Goal: Information Seeking & Learning: Learn about a topic

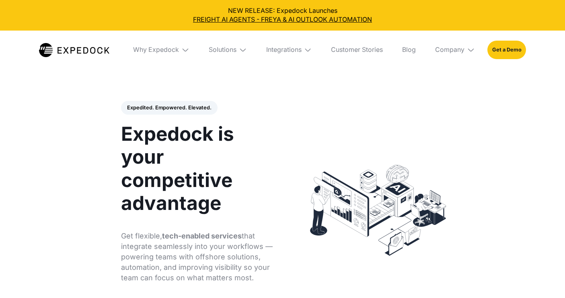
select select
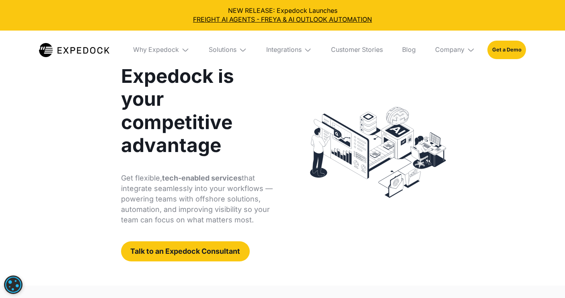
scroll to position [58, 0]
click at [373, 103] on img at bounding box center [378, 152] width 148 height 104
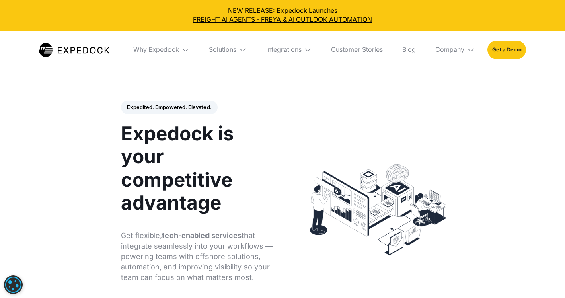
scroll to position [0, 0]
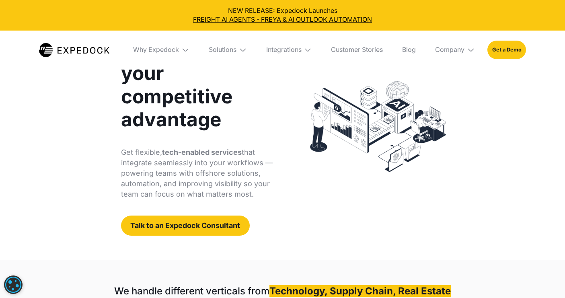
click at [295, 202] on div "Expedited. Empowered. Elevated. Automate Freight Document Extraction at 99.97% …" at bounding box center [205, 126] width 185 height 218
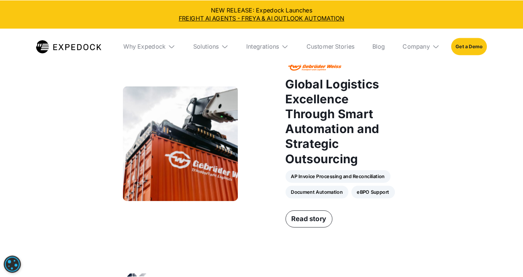
scroll to position [628, 0]
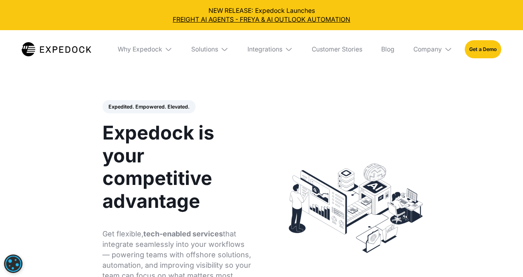
select select
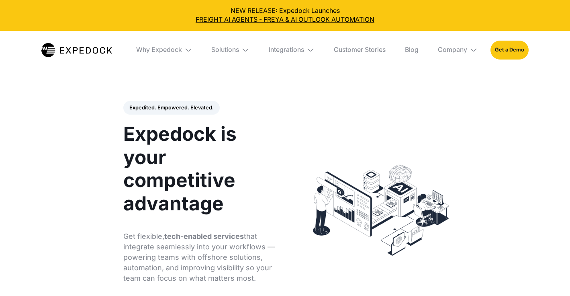
select select
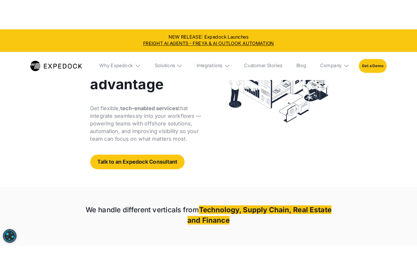
scroll to position [129, 0]
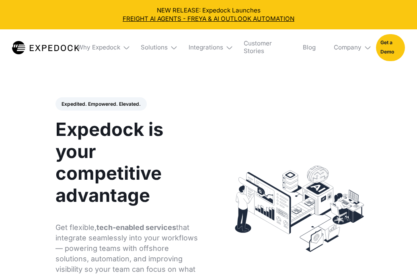
select select
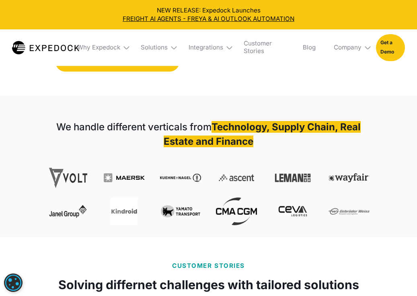
scroll to position [249, 0]
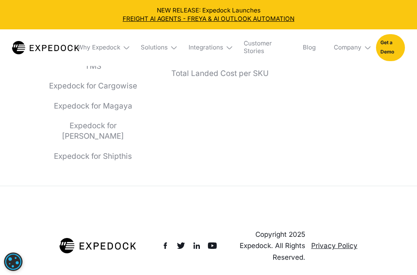
scroll to position [3056, 0]
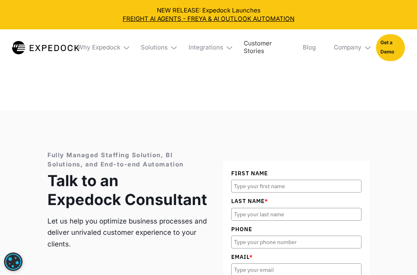
click at [258, 47] on link "Customer Stories" at bounding box center [264, 47] width 53 height 37
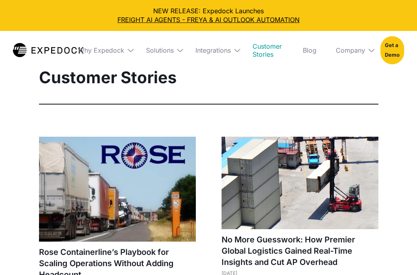
select select
click at [313, 49] on link "Blog" at bounding box center [309, 50] width 27 height 39
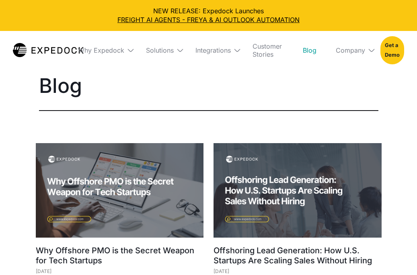
select select
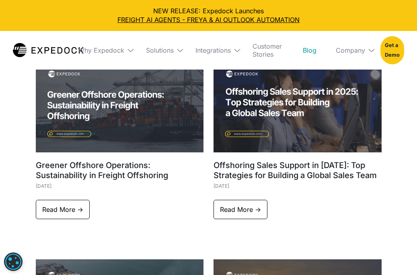
scroll to position [690, 0]
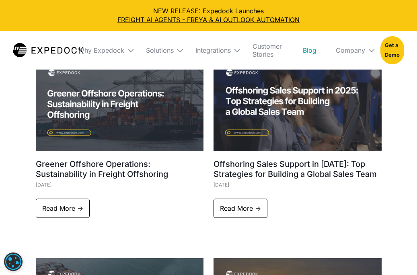
click at [53, 51] on img at bounding box center [48, 50] width 71 height 14
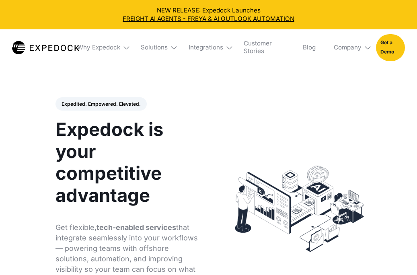
select select
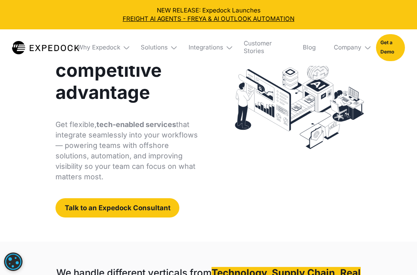
scroll to position [103, 0]
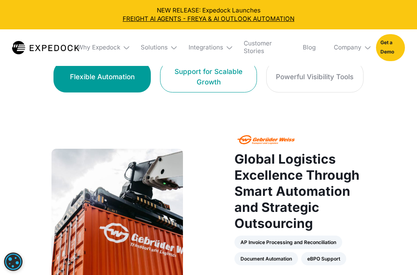
click at [205, 79] on div "Support for Scalable Growth" at bounding box center [208, 76] width 78 height 21
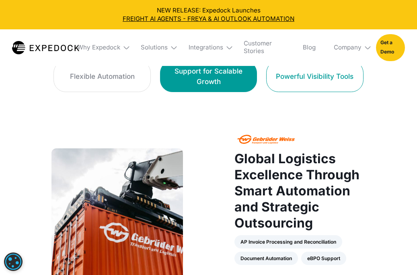
click at [328, 88] on link "Powerful Visibility Tools" at bounding box center [314, 76] width 97 height 31
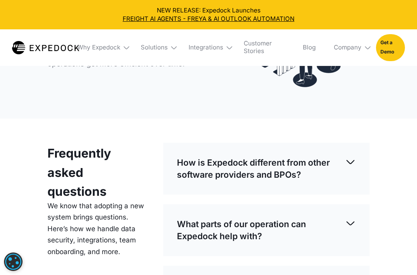
scroll to position [1937, 0]
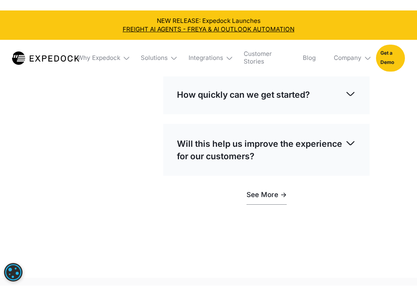
scroll to position [2139, 0]
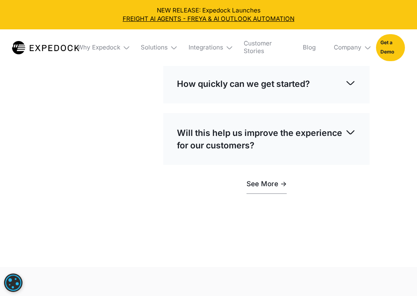
click at [227, 56] on div "Integrations" at bounding box center [206, 47] width 49 height 37
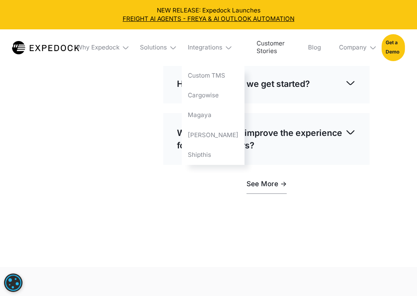
click at [250, 64] on link "Customer Stories" at bounding box center [272, 47] width 45 height 37
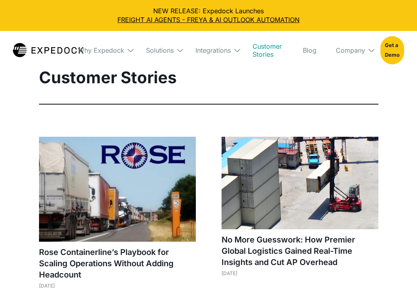
select select
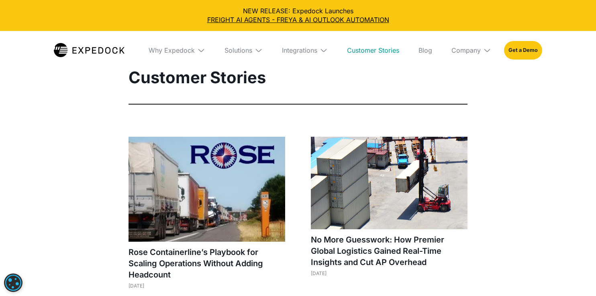
click at [90, 46] on img at bounding box center [89, 50] width 71 height 14
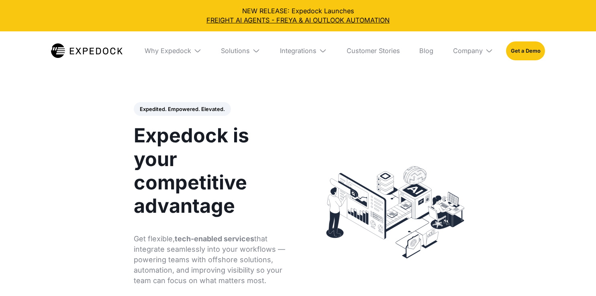
select select
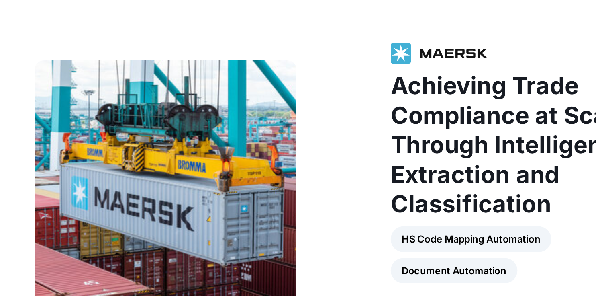
scroll to position [968, 0]
